Goal: Task Accomplishment & Management: Manage account settings

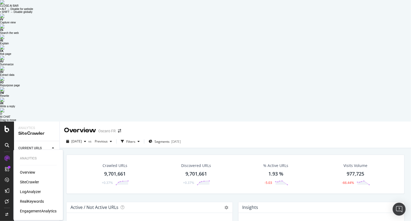
click at [35, 189] on div "LogAnalyzer" at bounding box center [30, 191] width 21 height 5
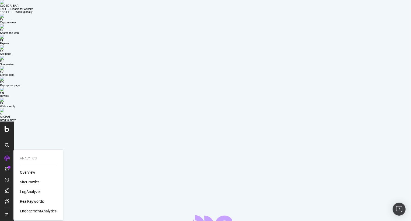
click at [38, 199] on div "RealKeywords" at bounding box center [32, 201] width 24 height 5
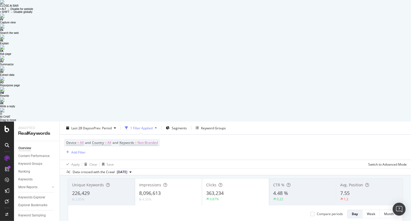
scroll to position [30, 0]
click at [177, 190] on div "8,096,613" at bounding box center [168, 193] width 59 height 7
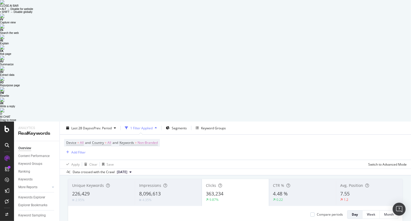
click at [4, 4] on img at bounding box center [2, 2] width 4 height 4
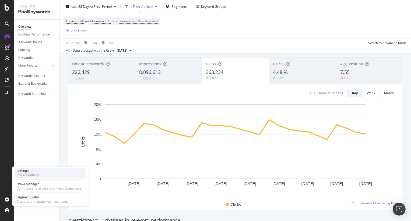
click at [30, 171] on div "Settings" at bounding box center [28, 171] width 23 height 4
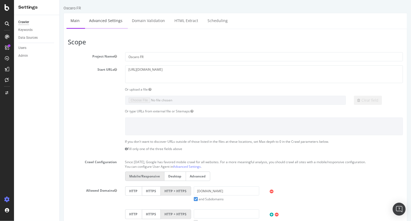
click at [108, 21] on link "Advanced Settings" at bounding box center [105, 20] width 41 height 15
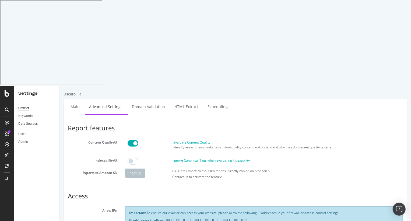
click at [37, 121] on link "Data Sources" at bounding box center [36, 124] width 37 height 6
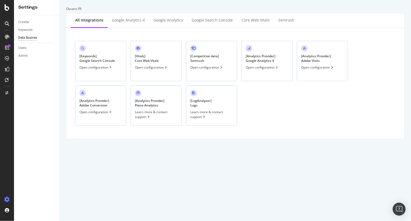
click at [271, 70] on div "[ Analytics Provider ] Google Analytics 4 Open configuration" at bounding box center [266, 61] width 51 height 40
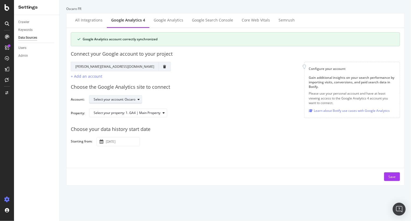
click at [134, 96] on div "Select your account: Oscaro" at bounding box center [118, 100] width 48 height 8
click at [173, 99] on div "Select your account: Oscaro" at bounding box center [242, 99] width 306 height 9
click at [160, 111] on div "Select your property: 1. GA4 | Main Property" at bounding box center [127, 112] width 67 height 3
click at [190, 119] on div "Select your property: 1. GA4 | Main Property" at bounding box center [242, 115] width 306 height 13
click at [164, 22] on div "Google Analytics" at bounding box center [169, 19] width 30 height 5
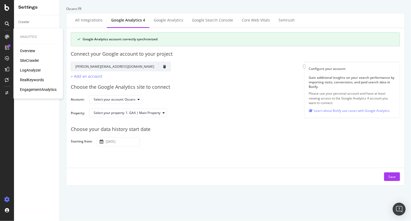
click at [30, 50] on div "Overview" at bounding box center [27, 50] width 15 height 5
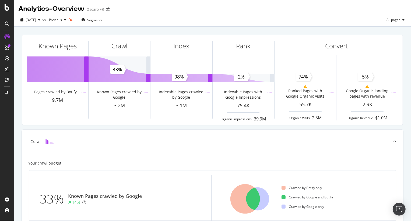
click at [119, 17] on div "[DATE] vs Previous Segments All pages" at bounding box center [212, 21] width 397 height 11
